Goal: Task Accomplishment & Management: Manage account settings

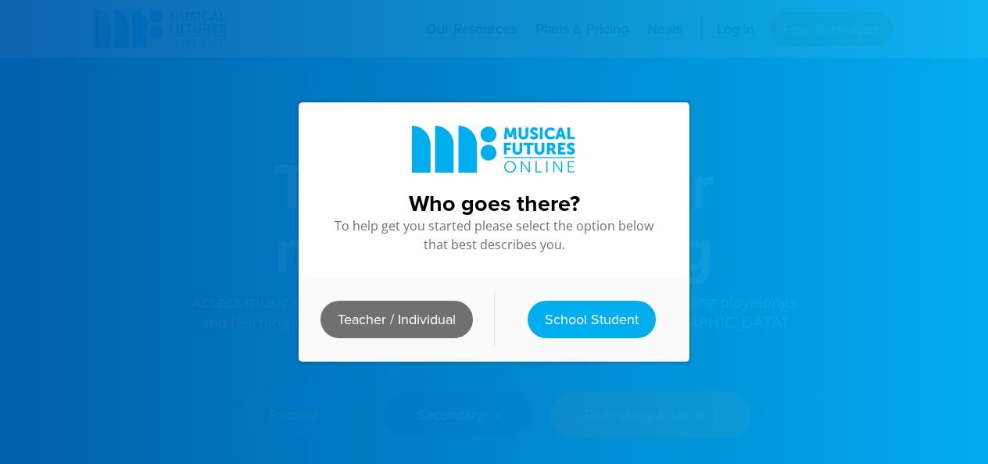
click at [385, 311] on link "Teacher / Individual" at bounding box center [396, 320] width 152 height 38
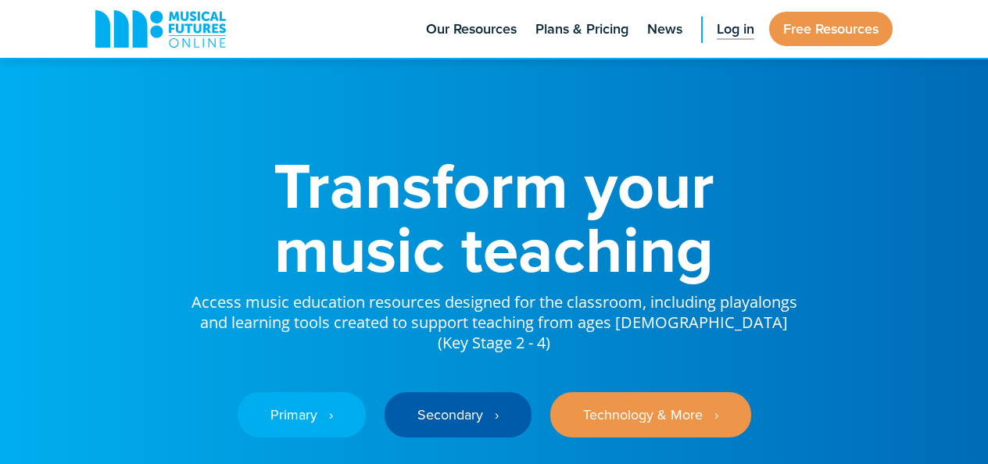
click at [735, 38] on span "Log in" at bounding box center [736, 29] width 38 height 21
click at [738, 41] on link "Log in" at bounding box center [735, 29] width 53 height 58
click at [723, 34] on span "Log in" at bounding box center [736, 29] width 38 height 21
